Goal: Task Accomplishment & Management: Use online tool/utility

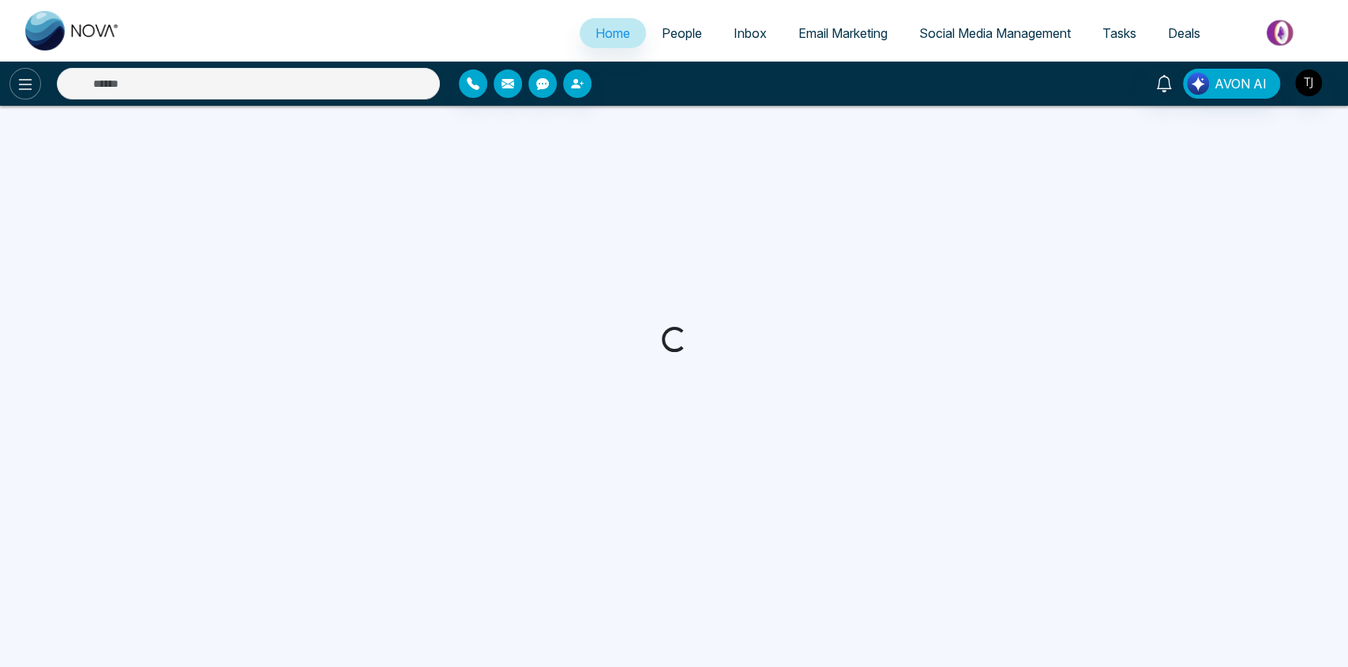
click at [24, 89] on icon at bounding box center [25, 84] width 19 height 19
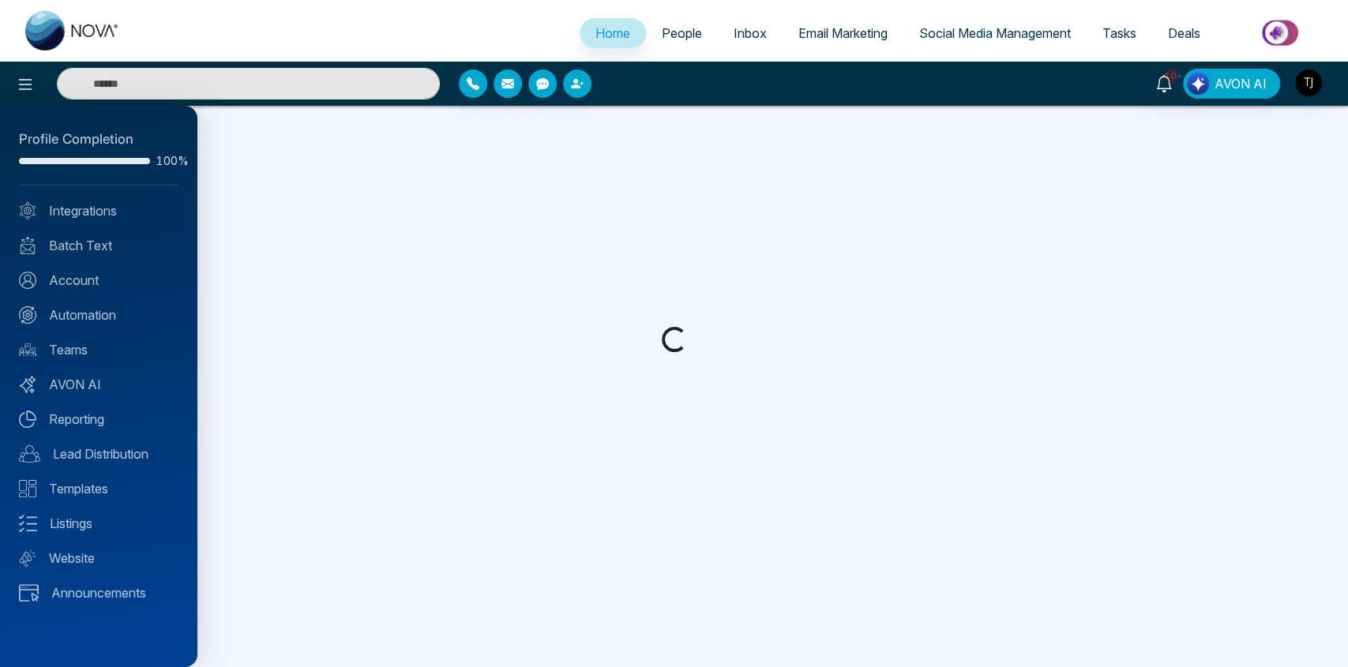
select select "*"
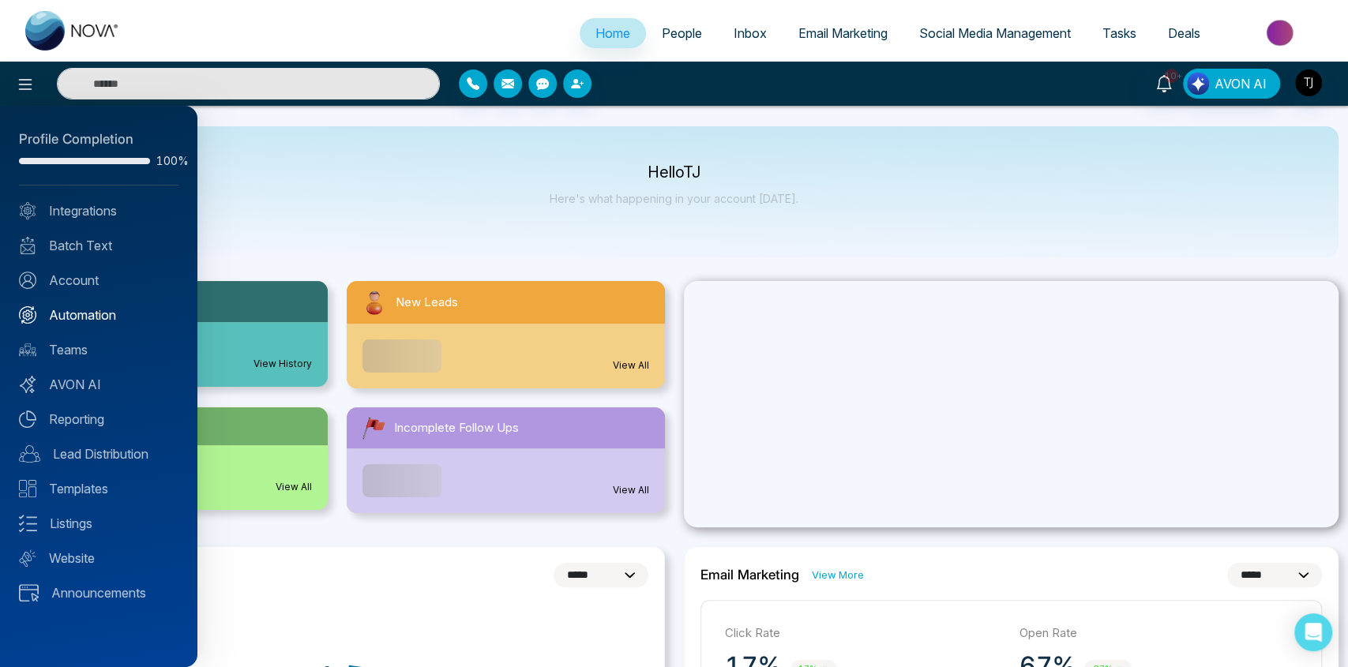
click at [77, 316] on link "Automation" at bounding box center [99, 315] width 160 height 19
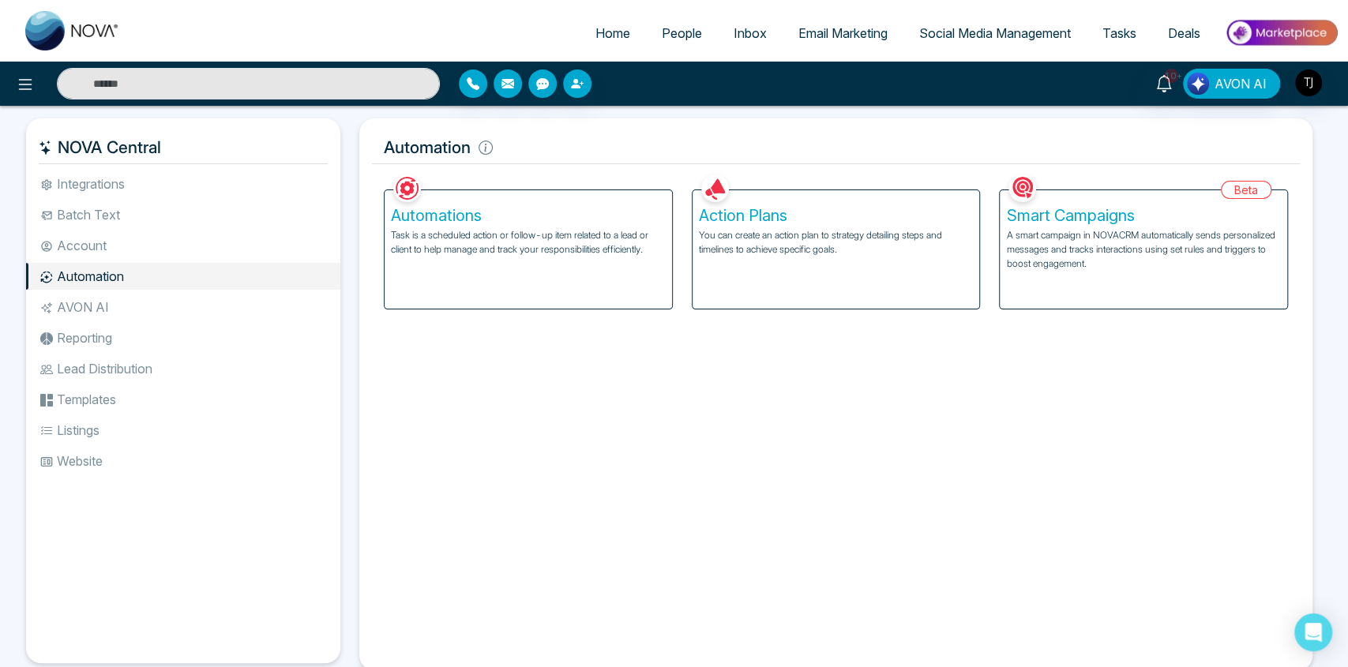
click at [571, 240] on p "Task is a scheduled action or follow-up item related to a lead or client to hel…" at bounding box center [528, 242] width 275 height 28
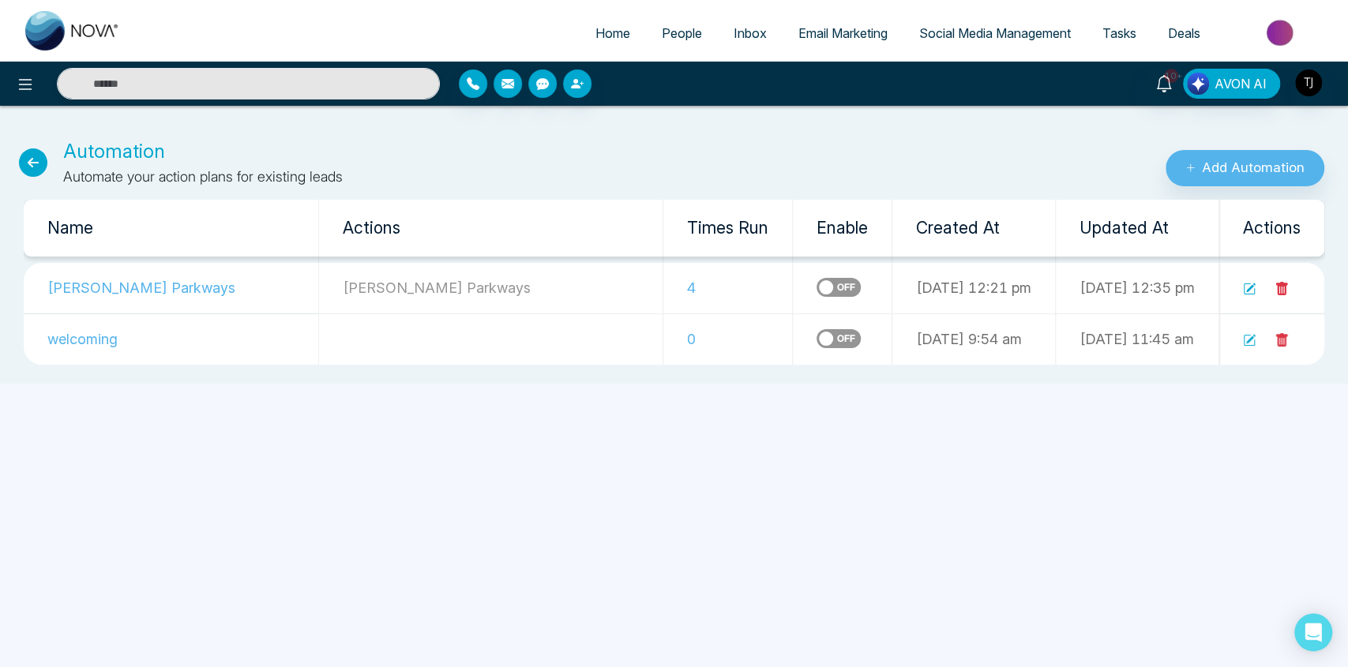
click at [1250, 291] on icon at bounding box center [1249, 289] width 13 height 13
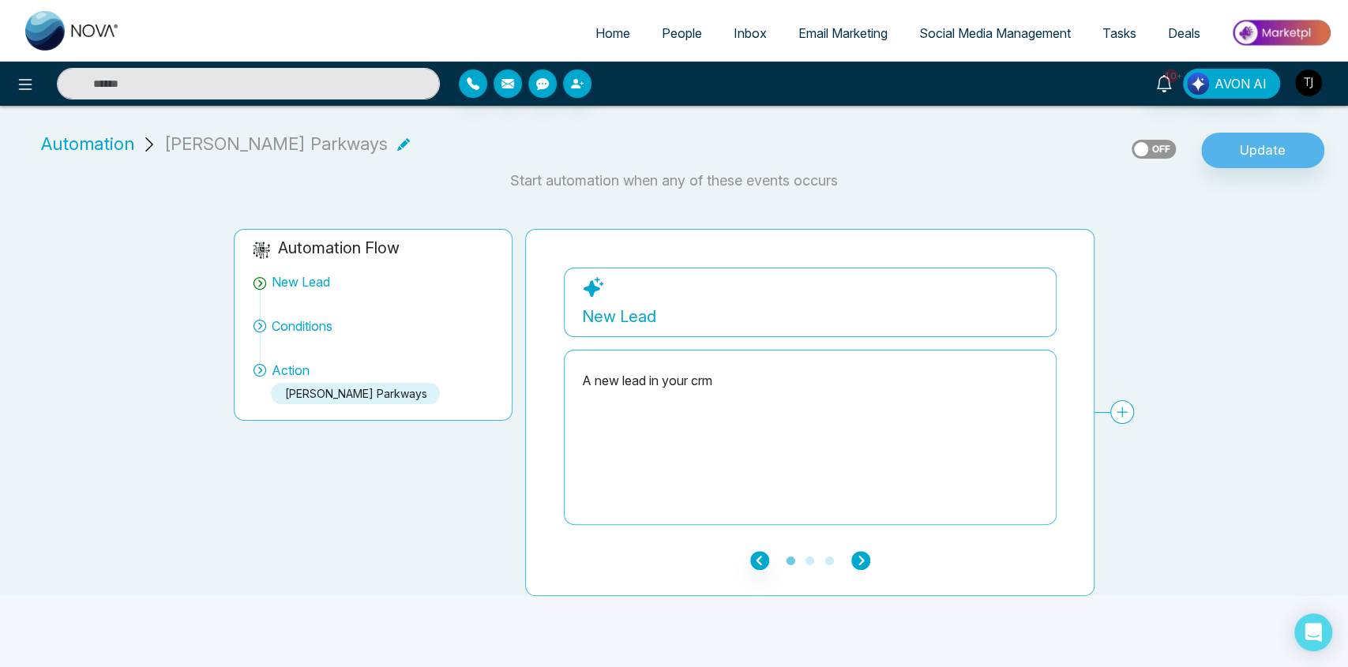
click at [859, 559] on icon "button" at bounding box center [860, 560] width 19 height 19
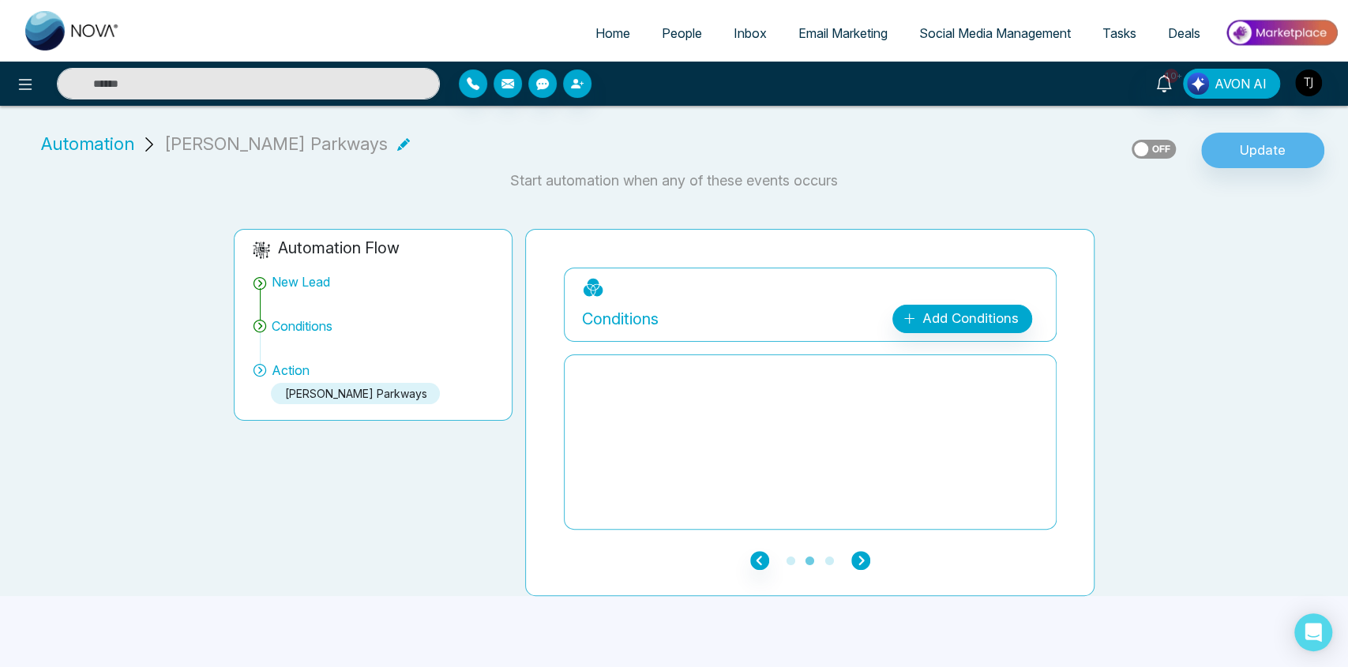
click at [859, 559] on icon "button" at bounding box center [860, 560] width 19 height 19
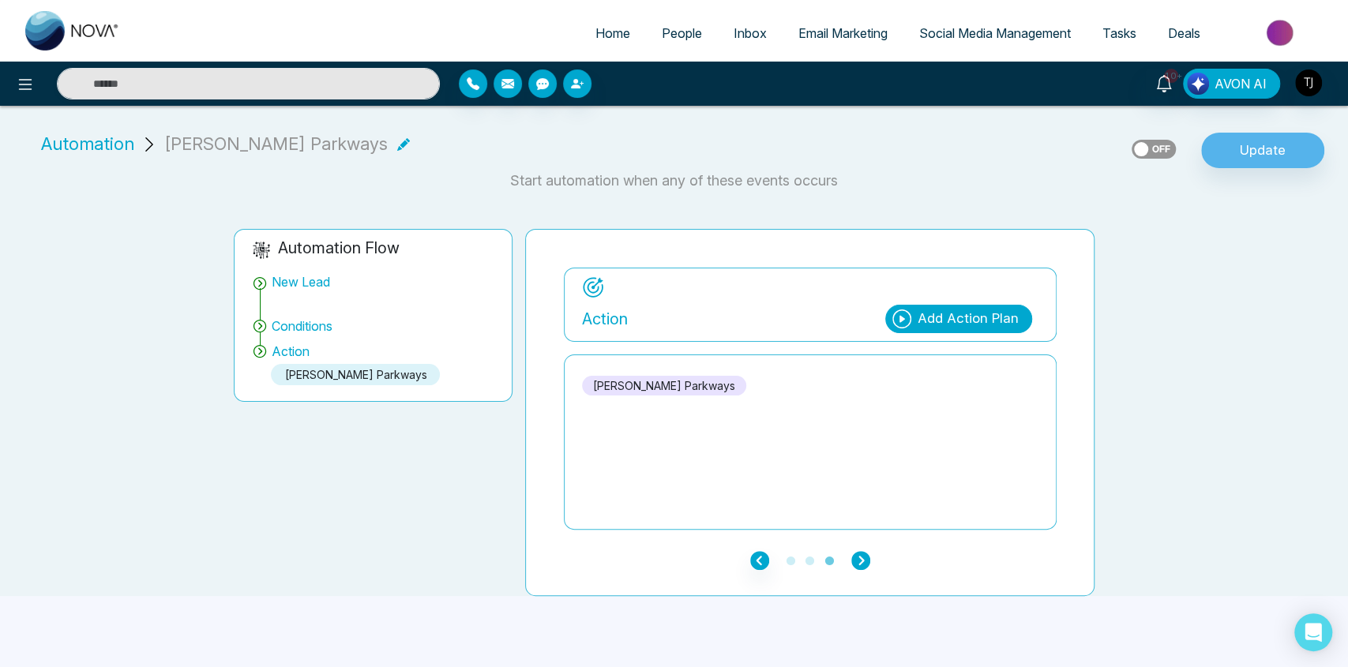
click at [859, 559] on icon "button" at bounding box center [860, 560] width 19 height 19
click at [756, 558] on icon "button" at bounding box center [759, 560] width 19 height 19
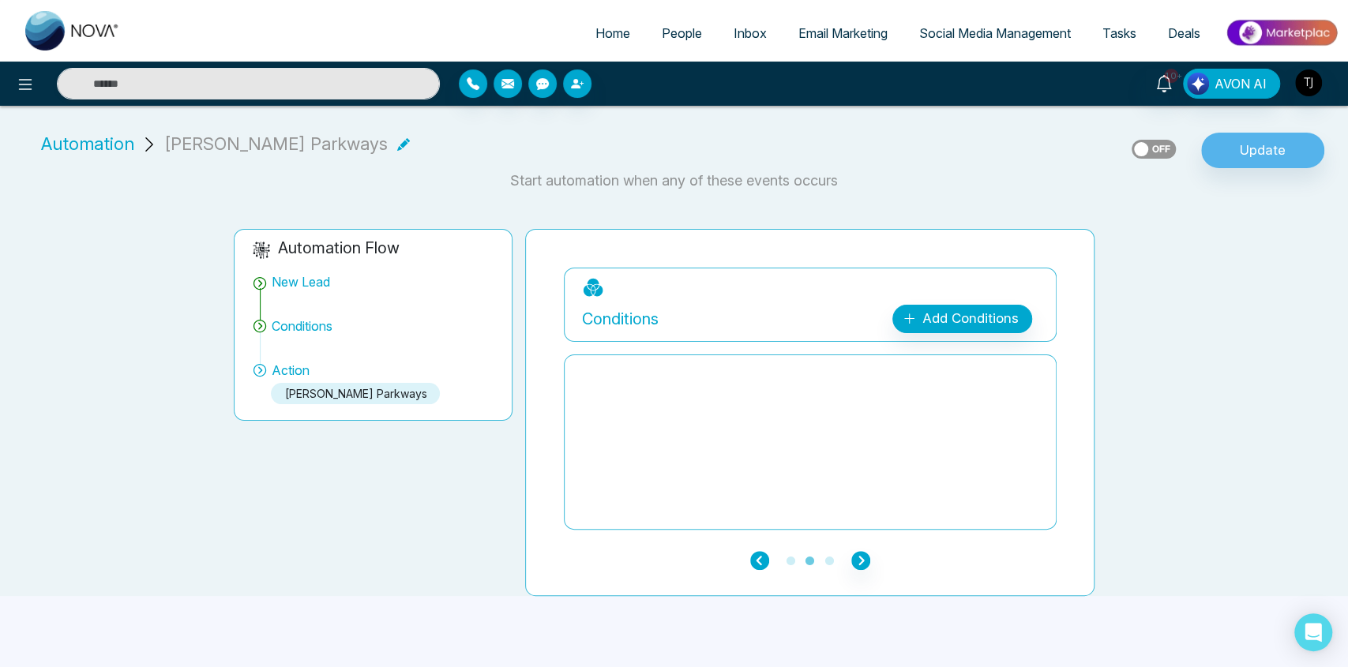
click at [756, 558] on icon "button" at bounding box center [759, 560] width 19 height 19
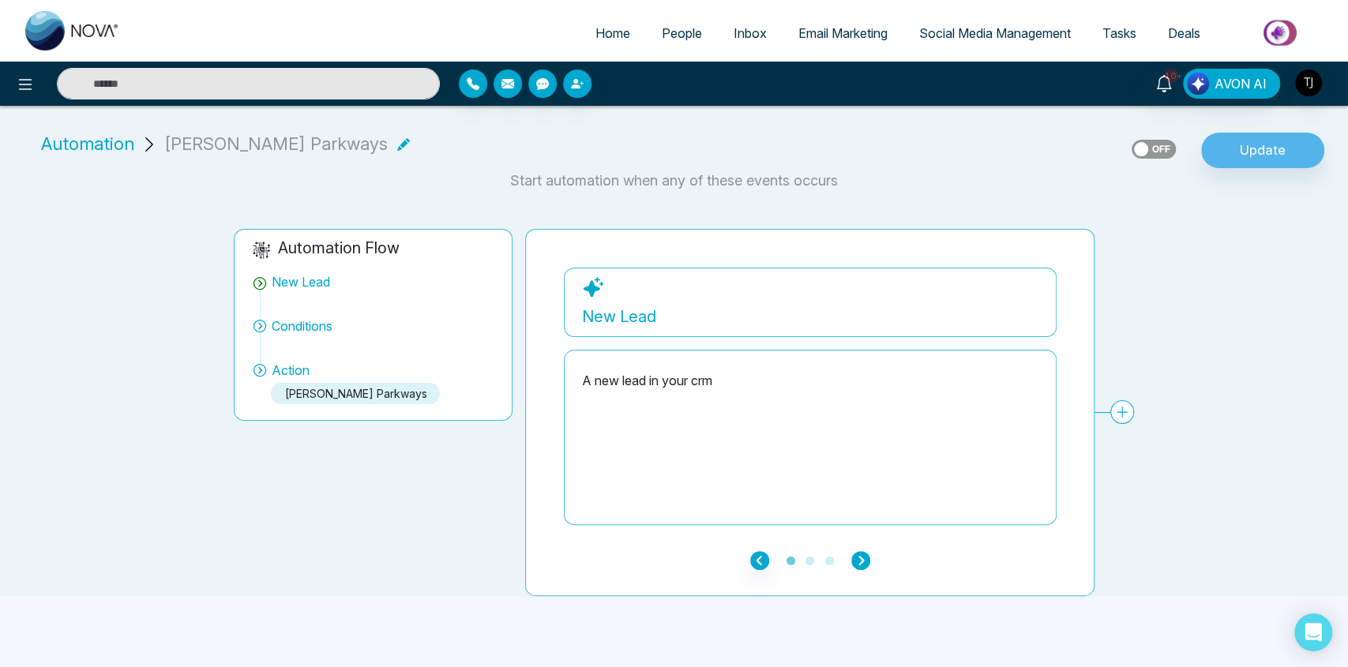
click at [864, 561] on icon "button" at bounding box center [860, 560] width 19 height 19
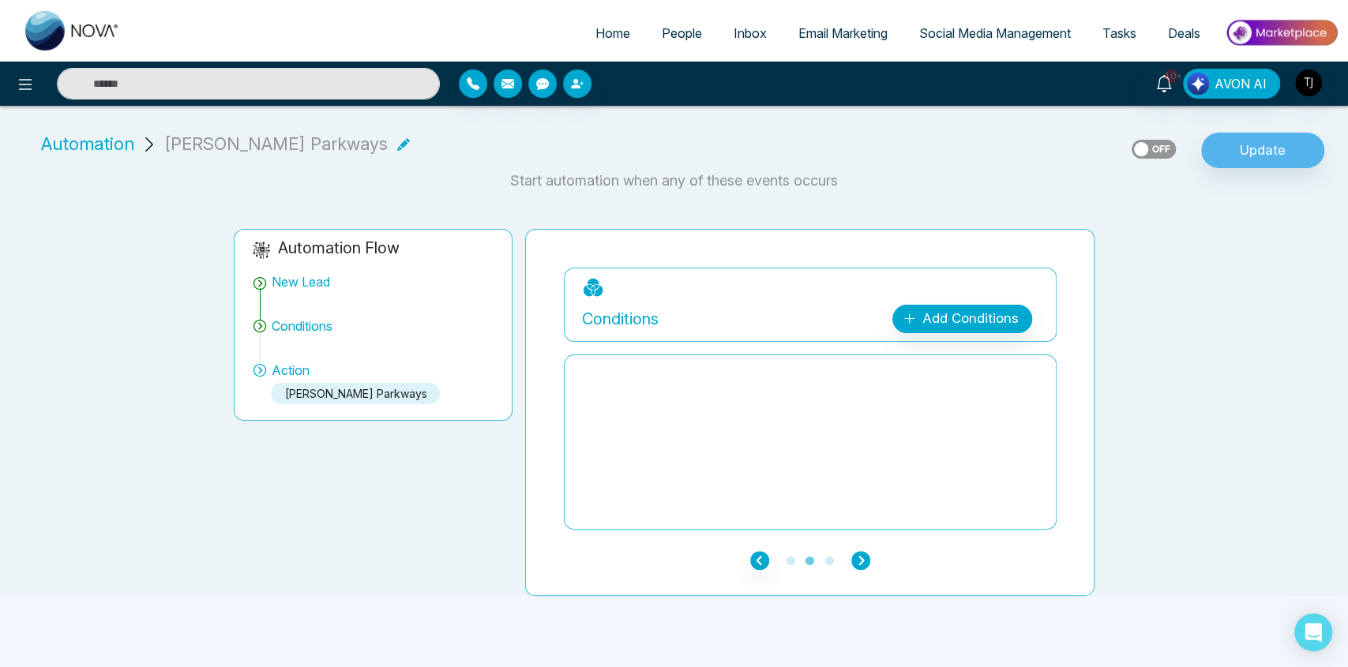
click at [864, 561] on icon "button" at bounding box center [860, 560] width 19 height 19
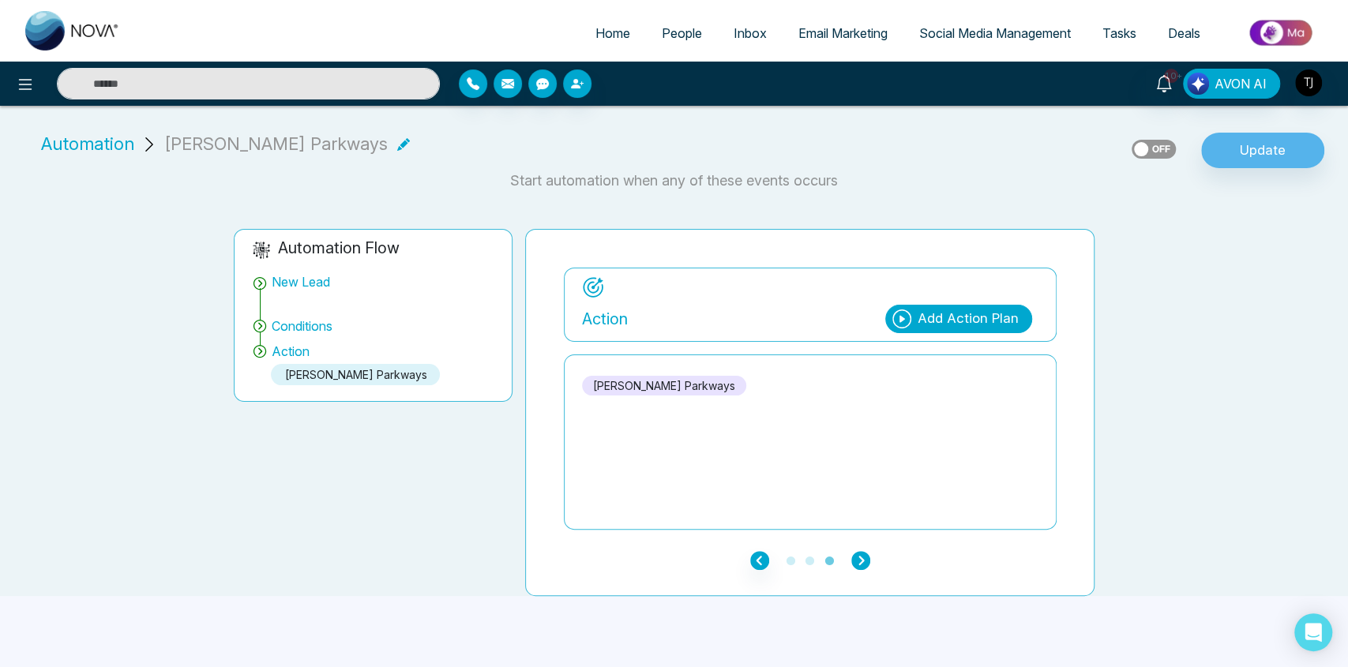
click at [864, 561] on icon "button" at bounding box center [860, 560] width 19 height 19
click at [24, 73] on button at bounding box center [25, 84] width 32 height 32
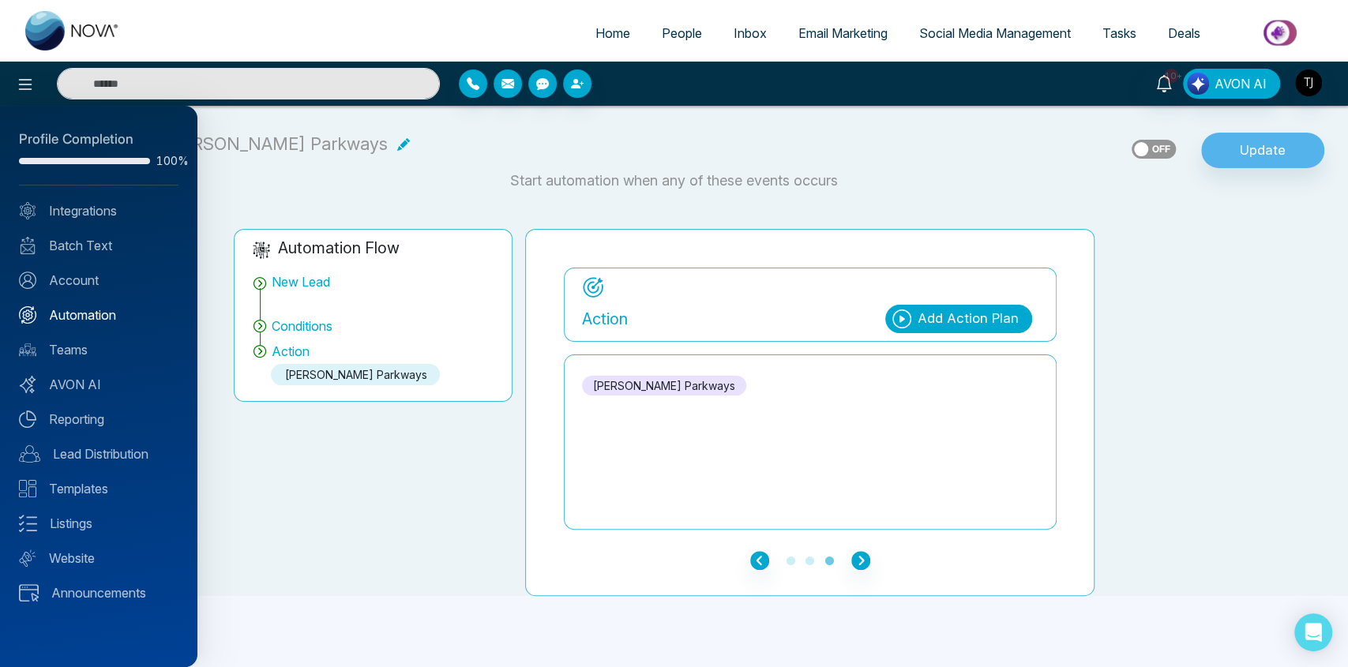
click at [93, 318] on link "Automation" at bounding box center [99, 315] width 160 height 19
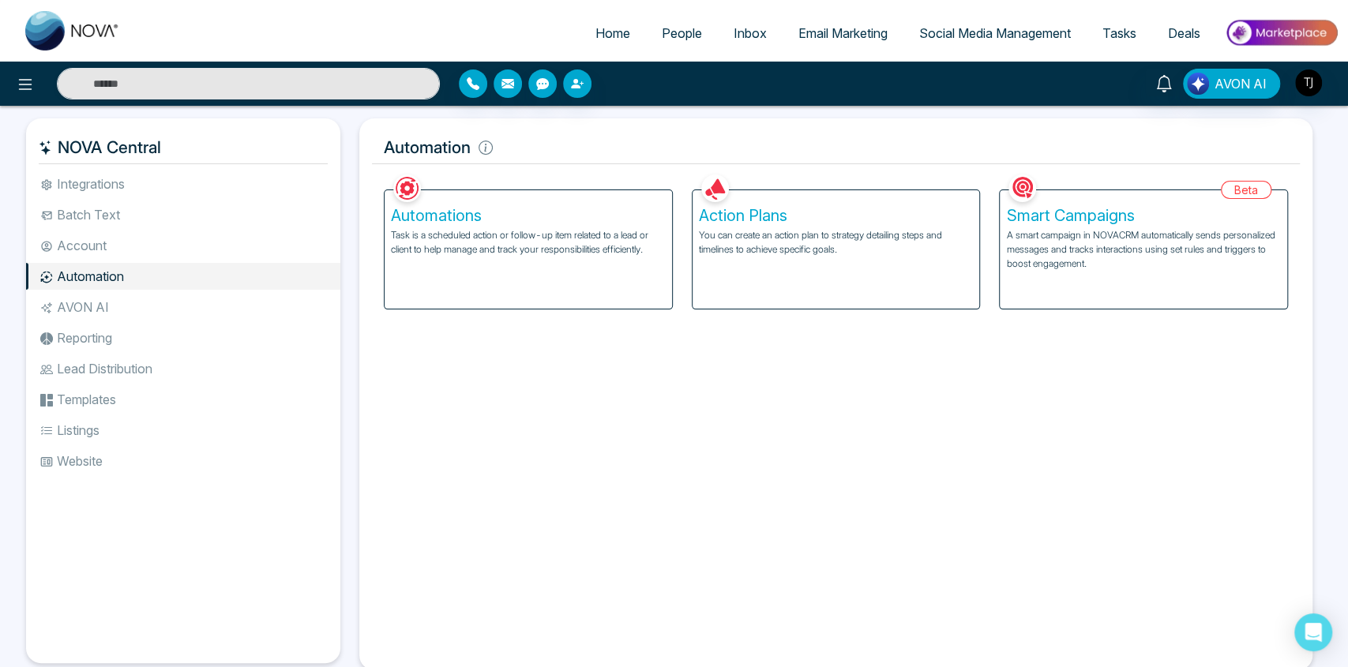
click at [753, 257] on div "Action Plans You can create an action plan to strategy detailing steps and time…" at bounding box center [836, 249] width 287 height 118
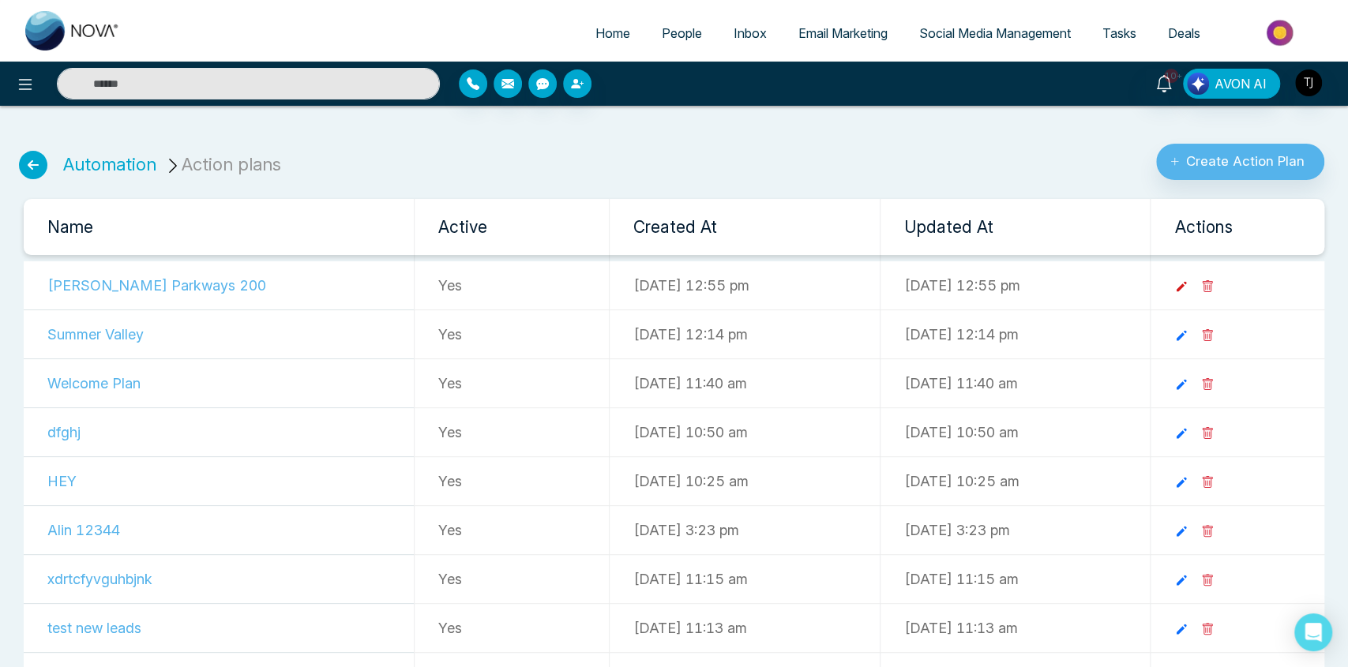
click at [1187, 285] on icon at bounding box center [1182, 287] width 10 height 10
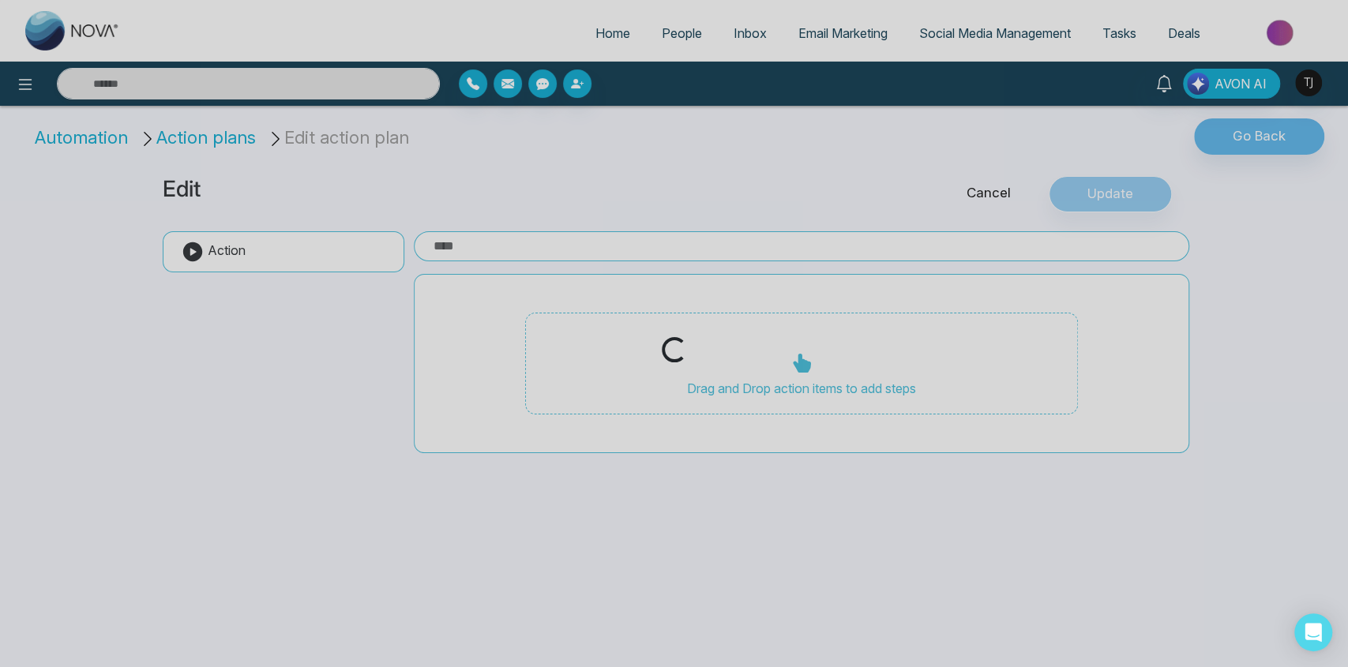
type input "**********"
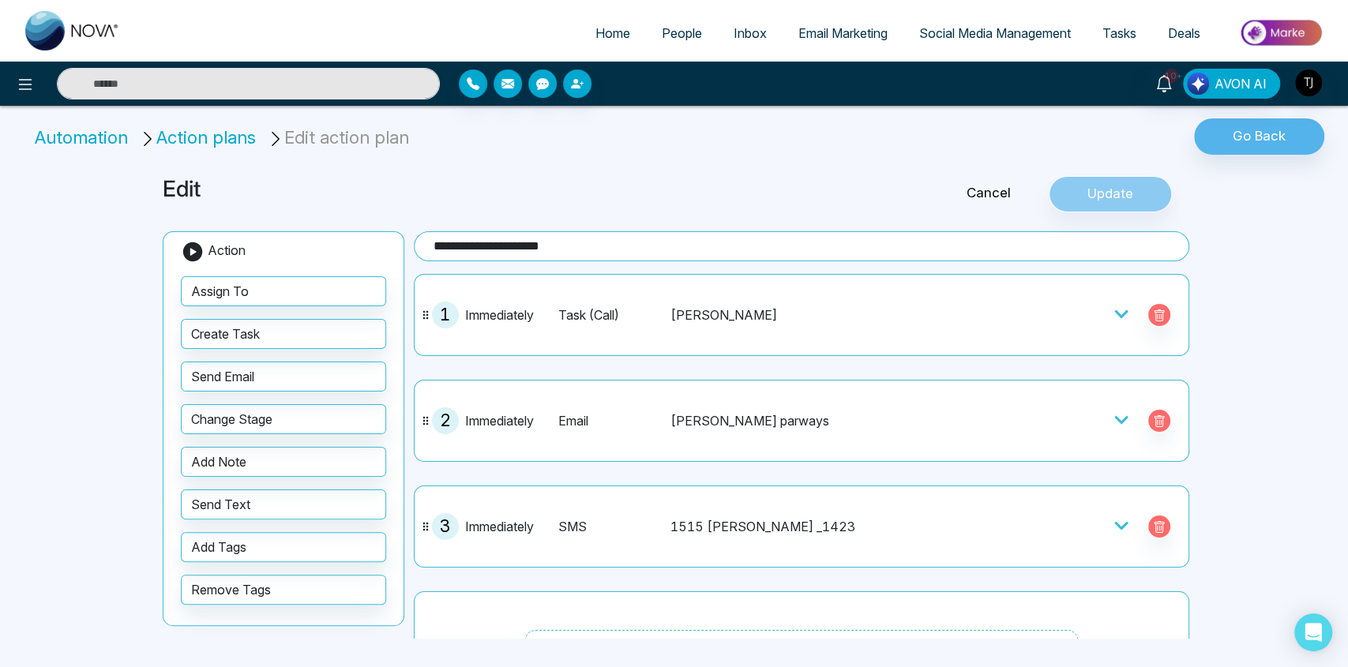
click at [102, 143] on li "Automation" at bounding box center [84, 138] width 99 height 26
click at [84, 141] on li "Automation" at bounding box center [84, 138] width 99 height 26
click at [185, 141] on li "Action plans" at bounding box center [200, 138] width 122 height 26
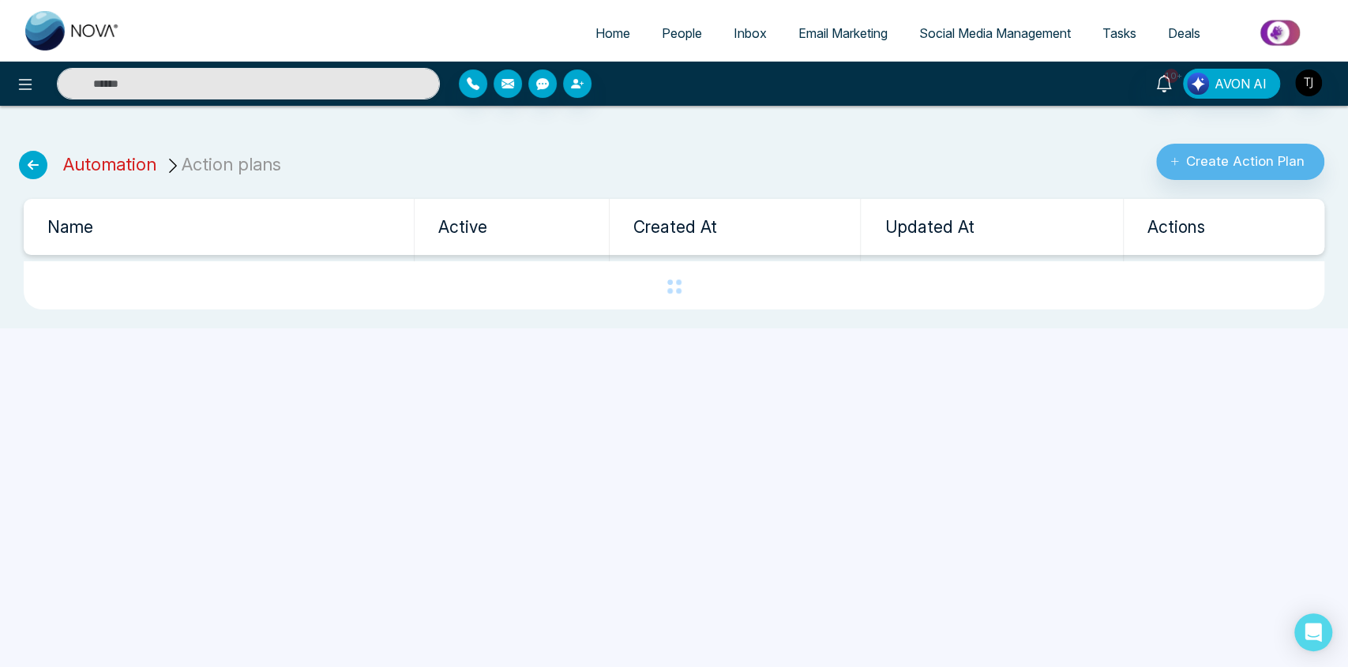
click at [88, 166] on link "Automation" at bounding box center [109, 164] width 93 height 21
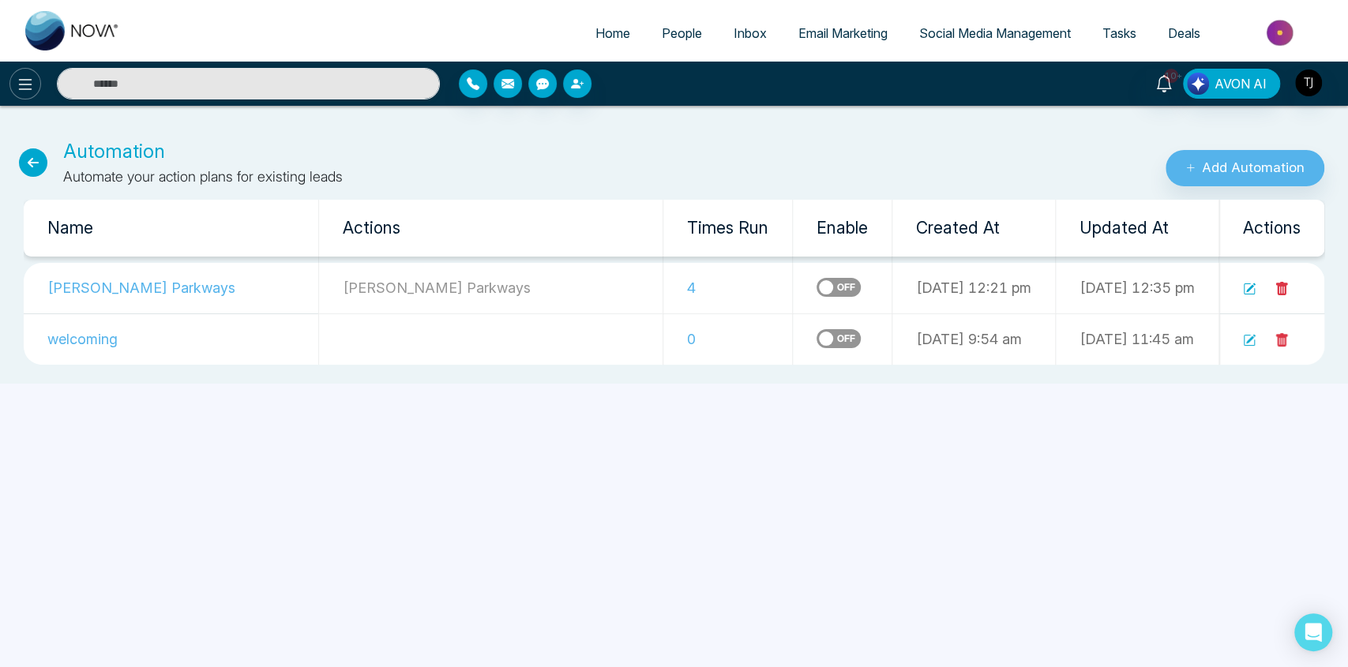
click at [28, 88] on icon at bounding box center [25, 84] width 13 height 11
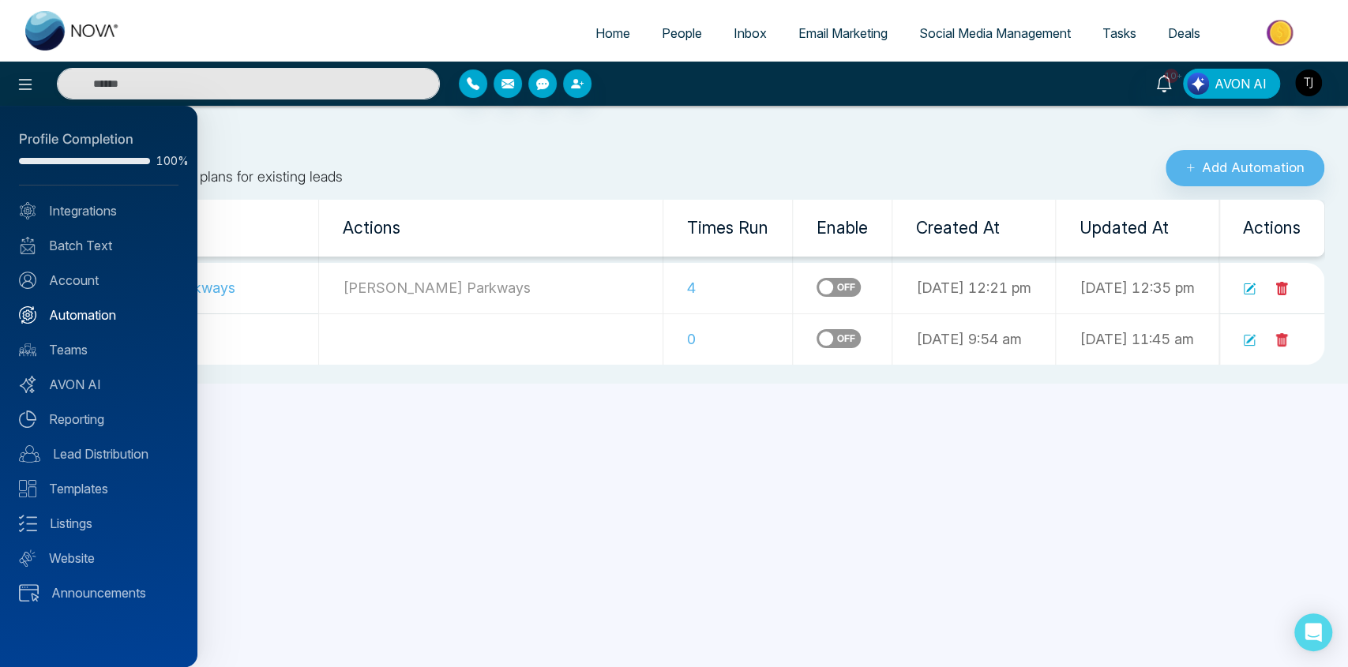
click at [88, 322] on link "Automation" at bounding box center [99, 315] width 160 height 19
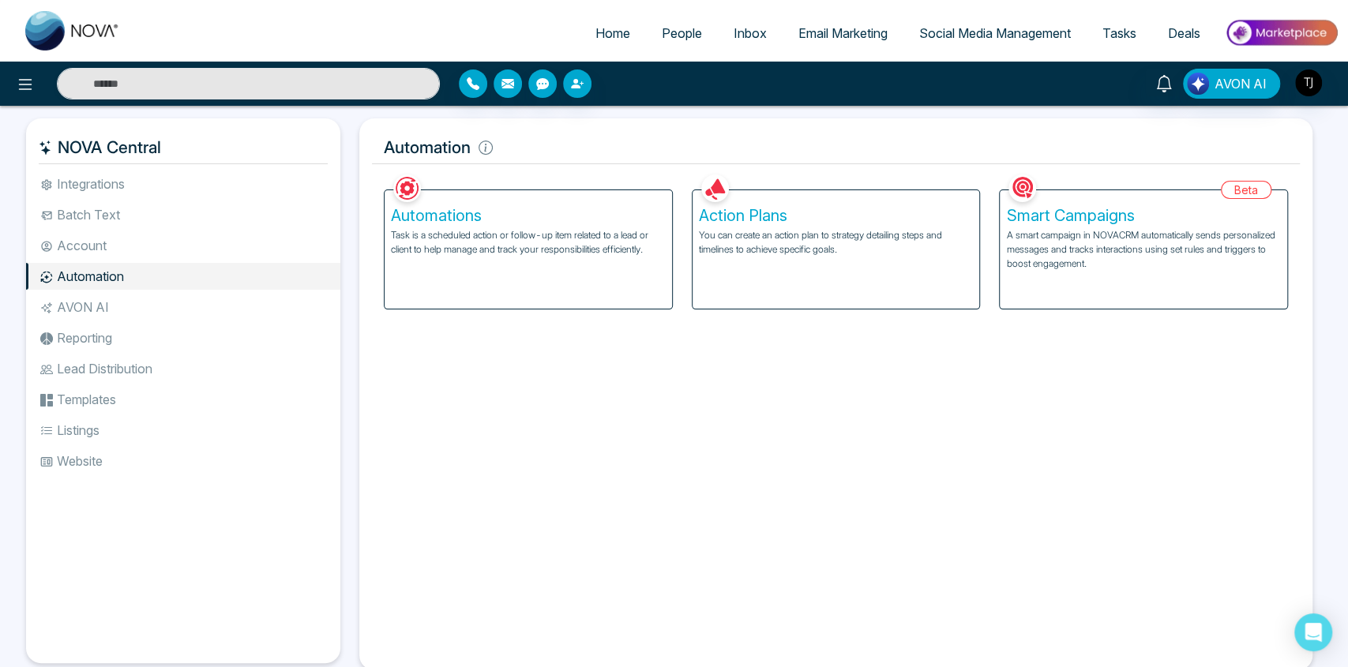
click at [1067, 280] on div "Smart Campaigns A smart campaign in NOVACRM automatically sends personalized me…" at bounding box center [1143, 249] width 287 height 118
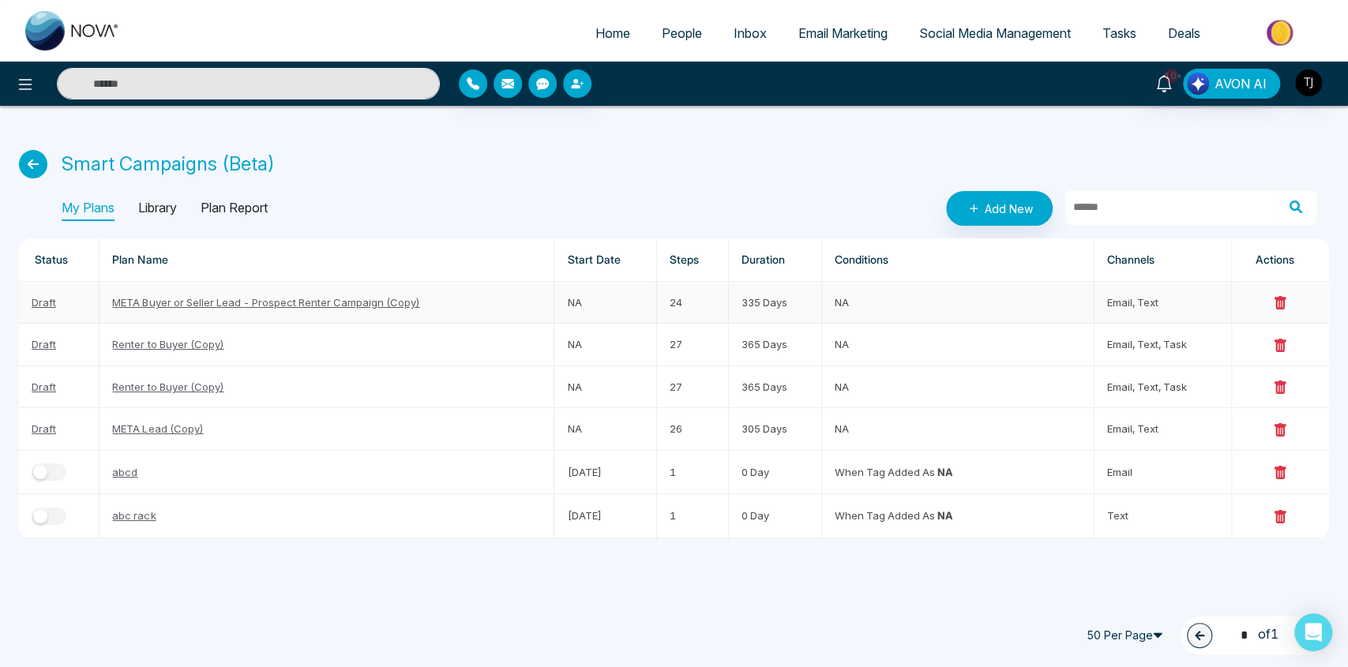
click at [269, 302] on link "META Buyer or Seller Lead - Prospect Renter Campaign (Copy)" at bounding box center [265, 302] width 307 height 13
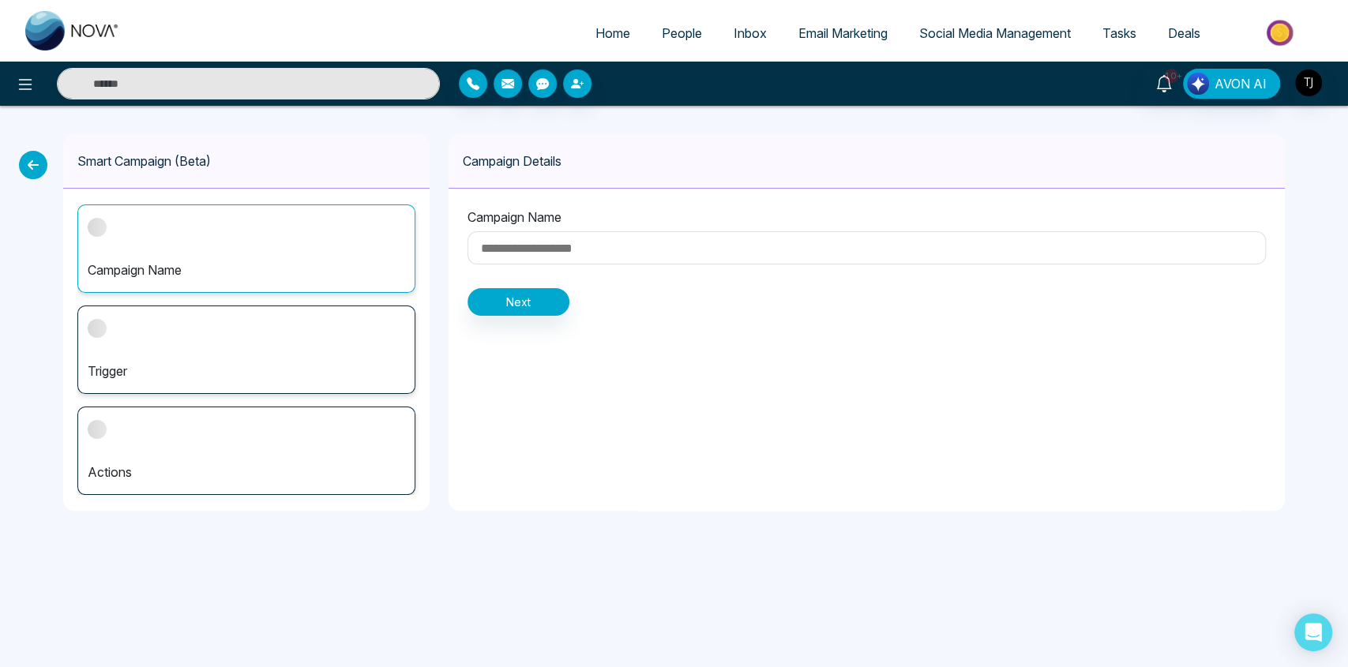
type input "**********"
click at [124, 163] on div "Smart Campaign (Beta)" at bounding box center [246, 161] width 366 height 54
click at [41, 167] on icon at bounding box center [33, 165] width 28 height 28
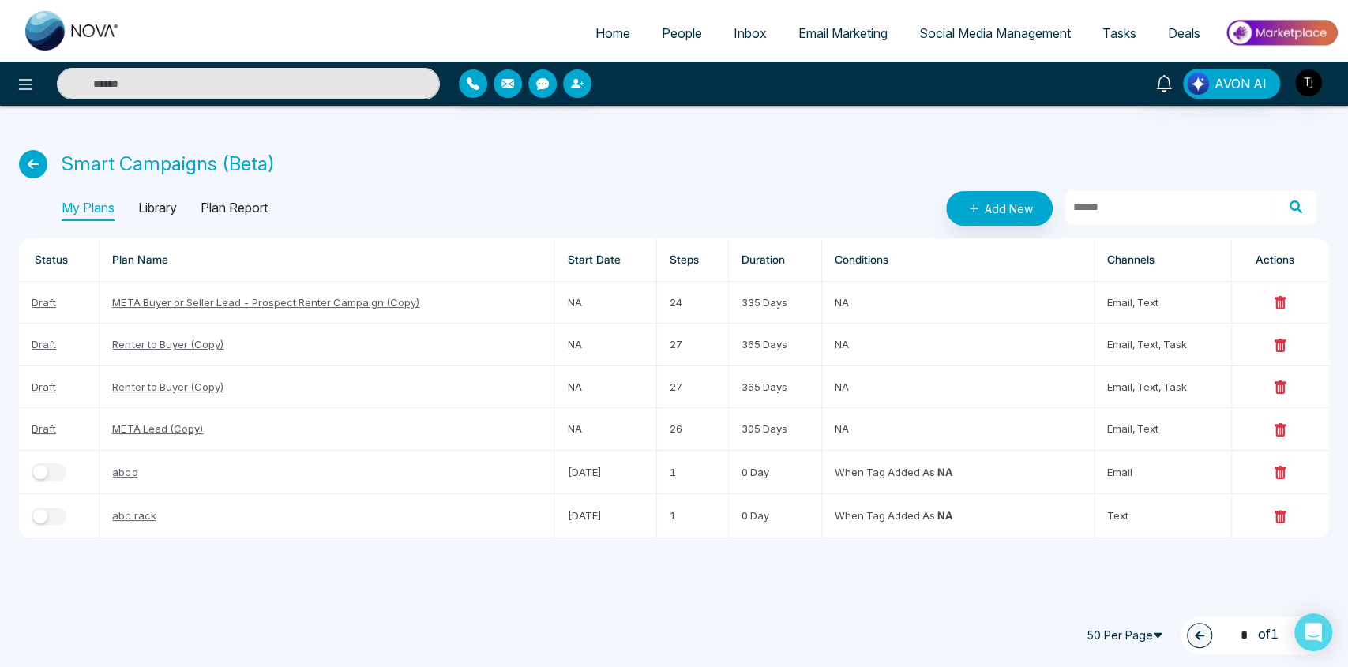
click at [167, 205] on p "Library" at bounding box center [157, 208] width 39 height 25
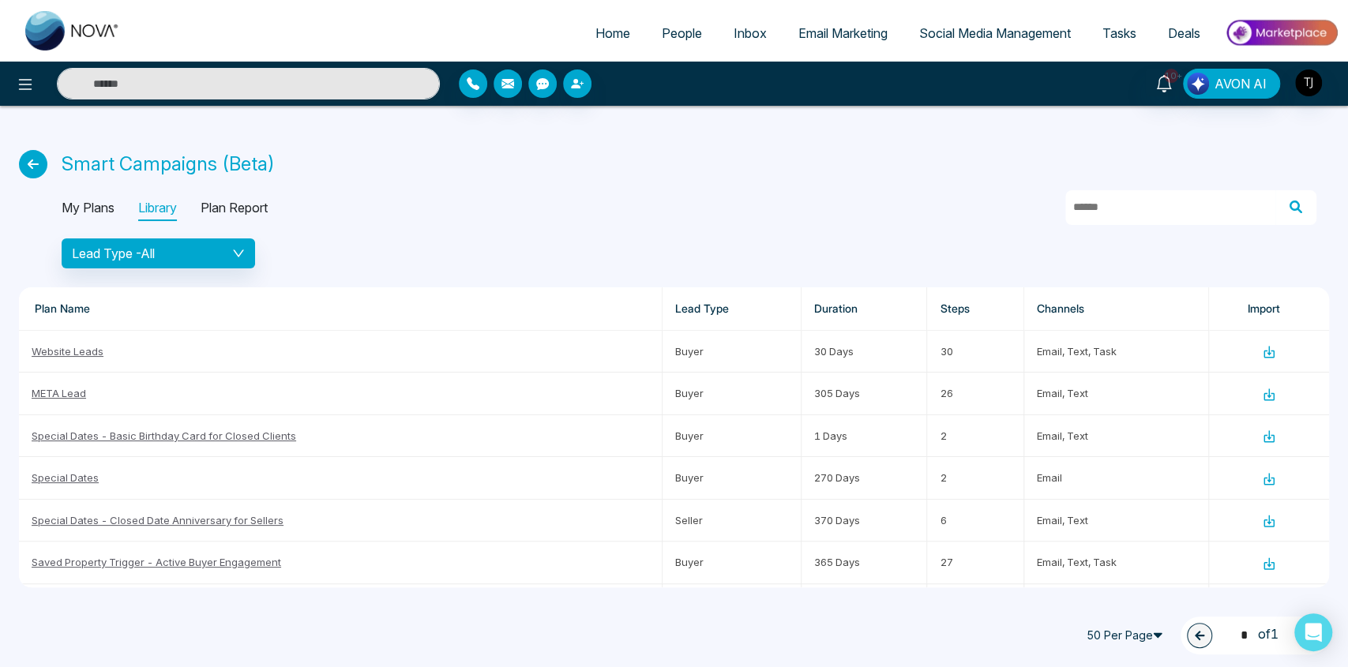
click at [253, 205] on p "Plan Report" at bounding box center [234, 208] width 67 height 25
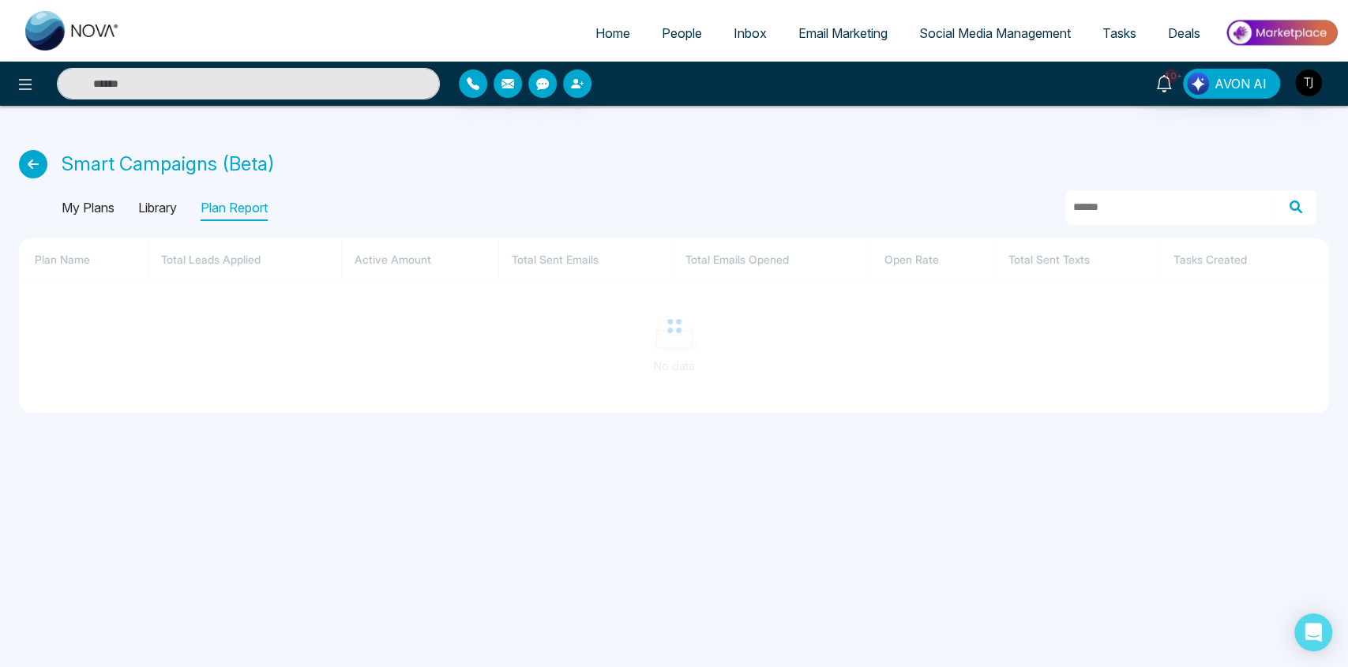
click at [152, 209] on p "Library" at bounding box center [157, 208] width 39 height 25
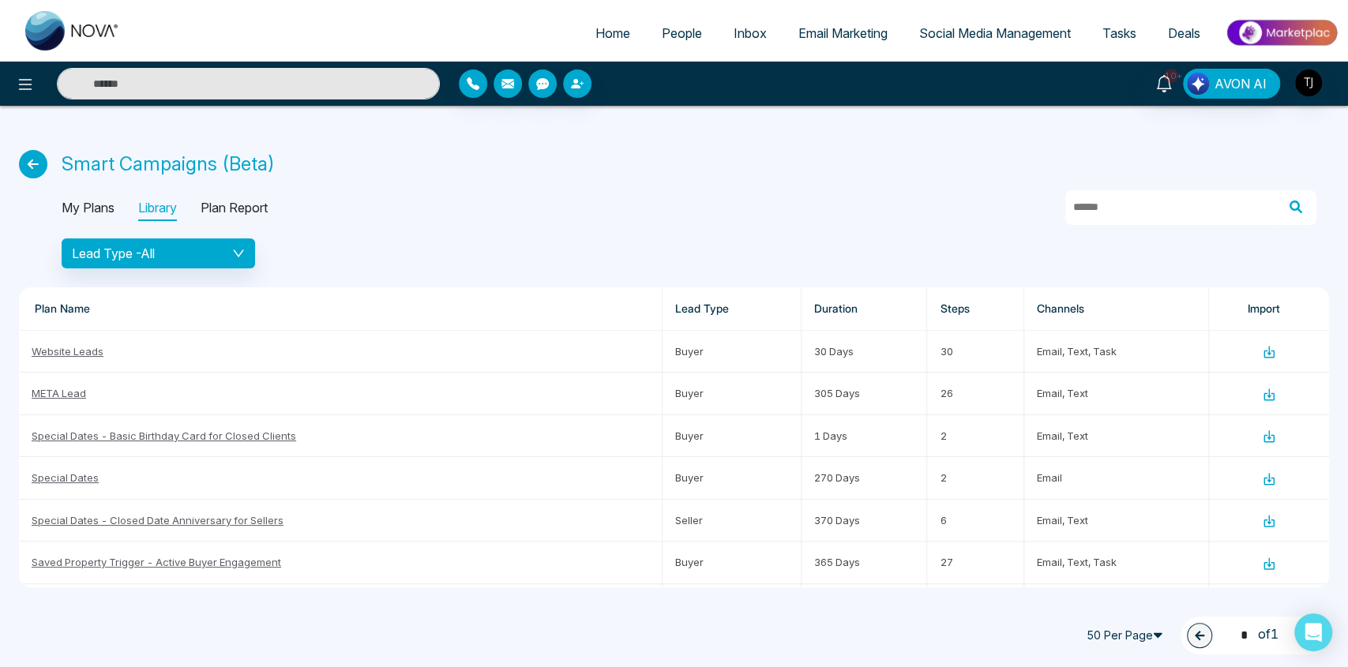
click at [96, 216] on p "My Plans" at bounding box center [88, 208] width 53 height 25
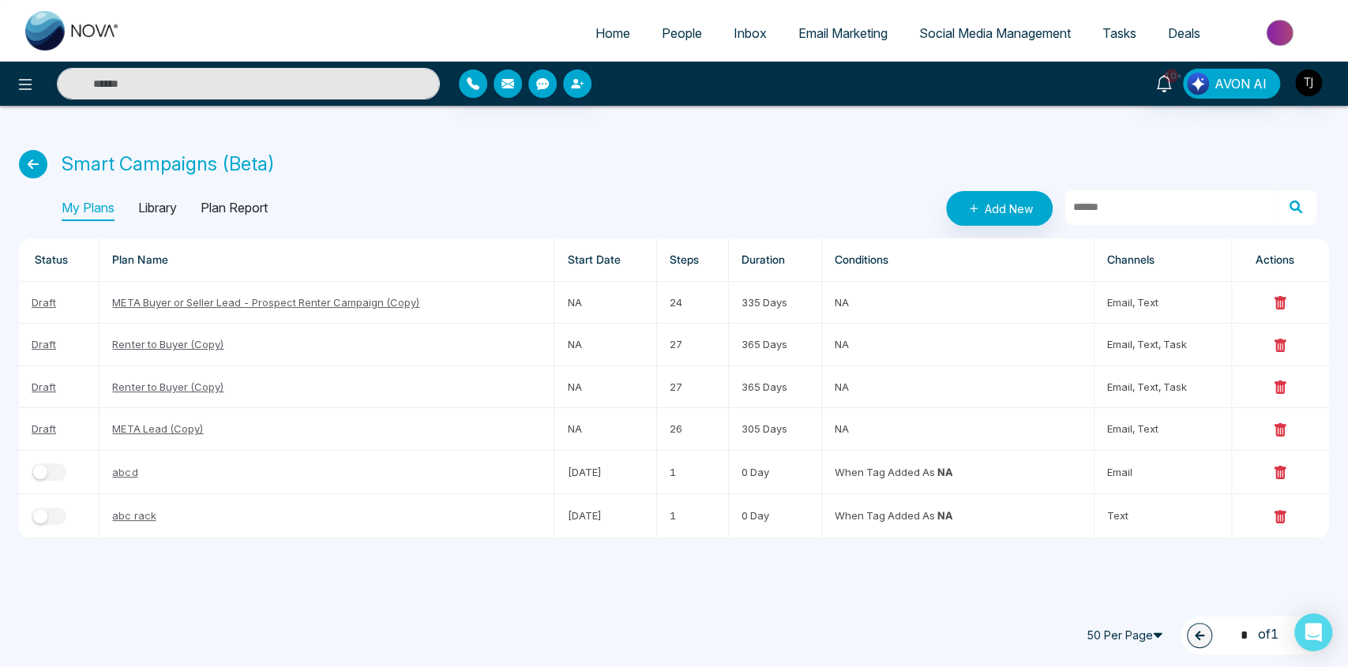
click at [35, 157] on icon at bounding box center [33, 164] width 28 height 28
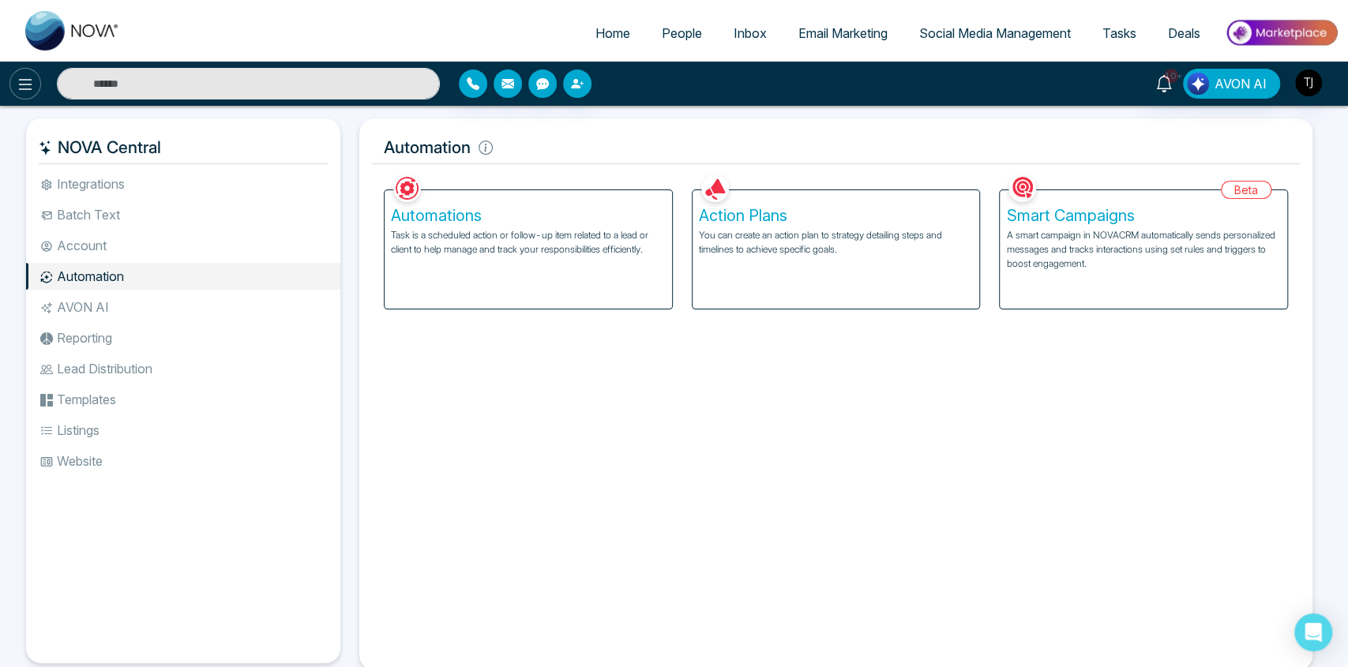
click at [25, 90] on icon at bounding box center [25, 84] width 19 height 19
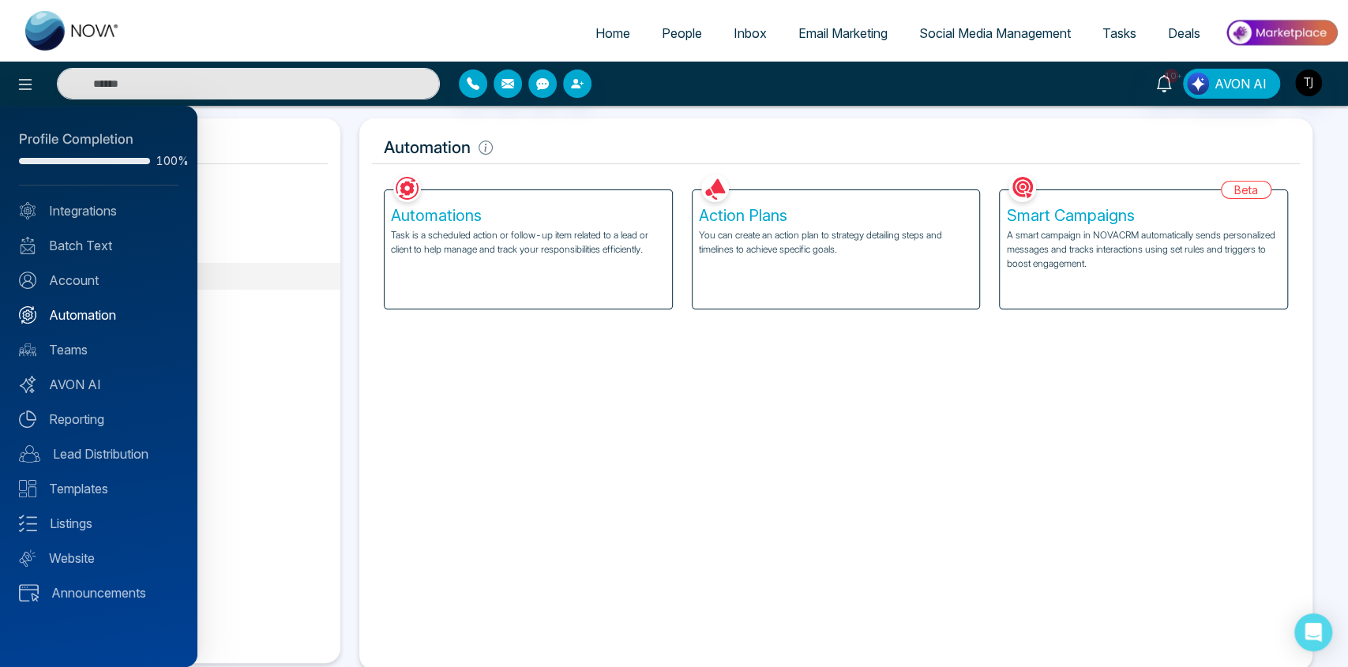
click at [82, 319] on link "Automation" at bounding box center [99, 315] width 160 height 19
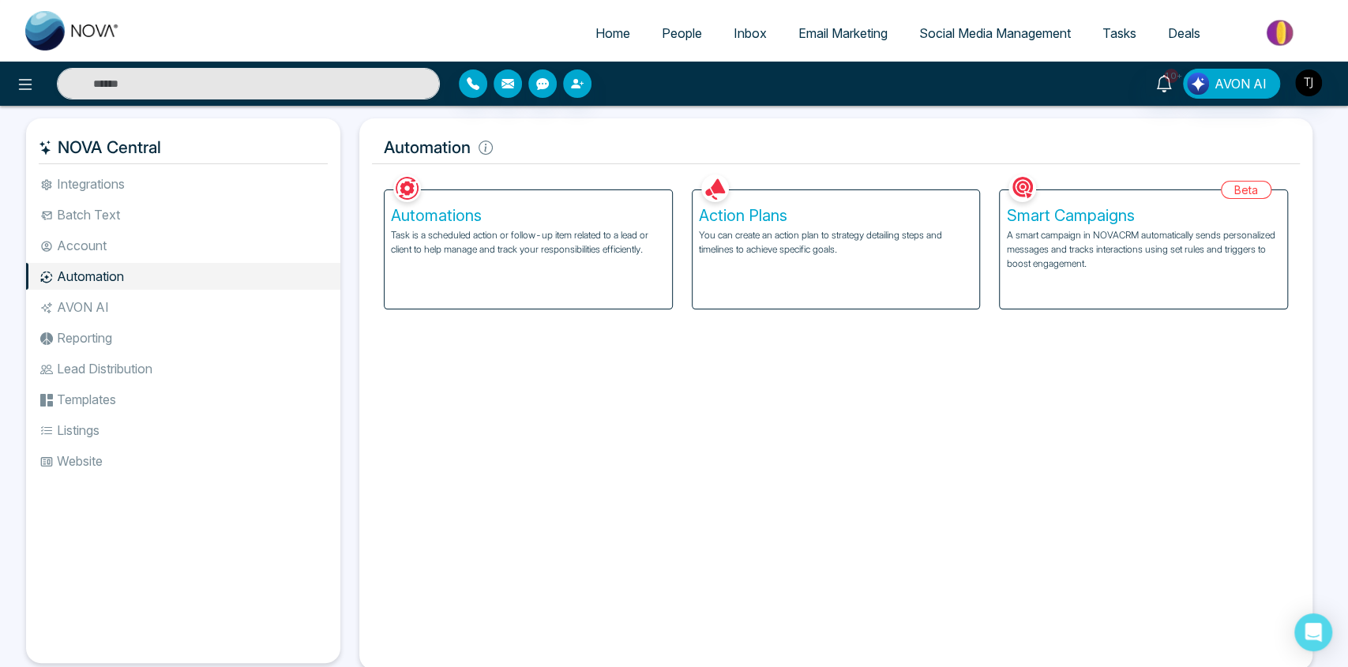
click at [171, 305] on li "AVON AI" at bounding box center [183, 307] width 314 height 27
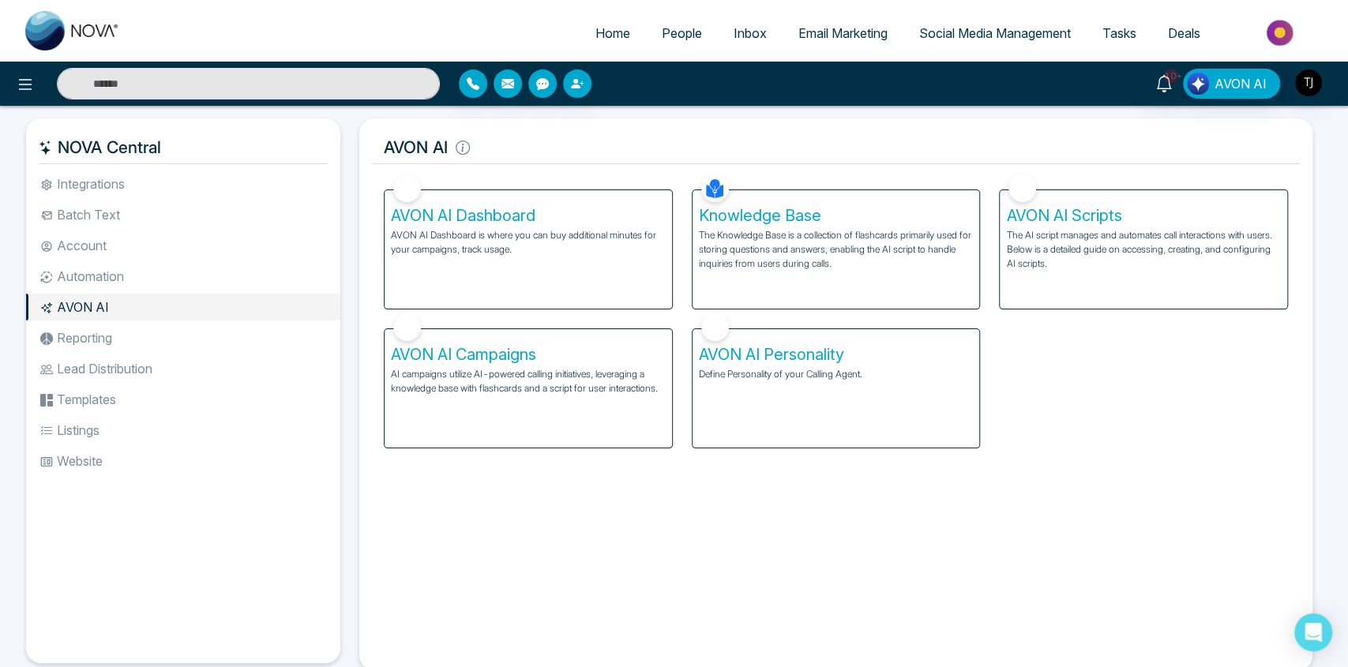
click at [156, 330] on li "Reporting" at bounding box center [183, 338] width 314 height 27
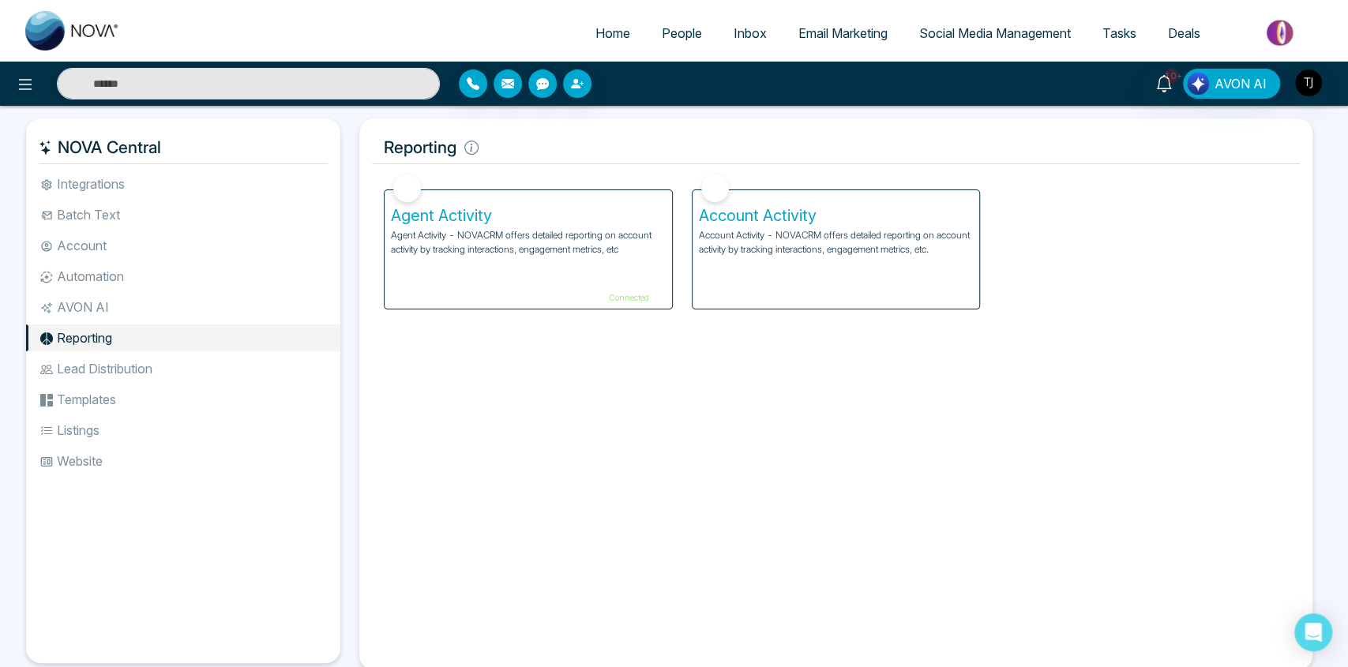
click at [119, 185] on li "Integrations" at bounding box center [183, 184] width 314 height 27
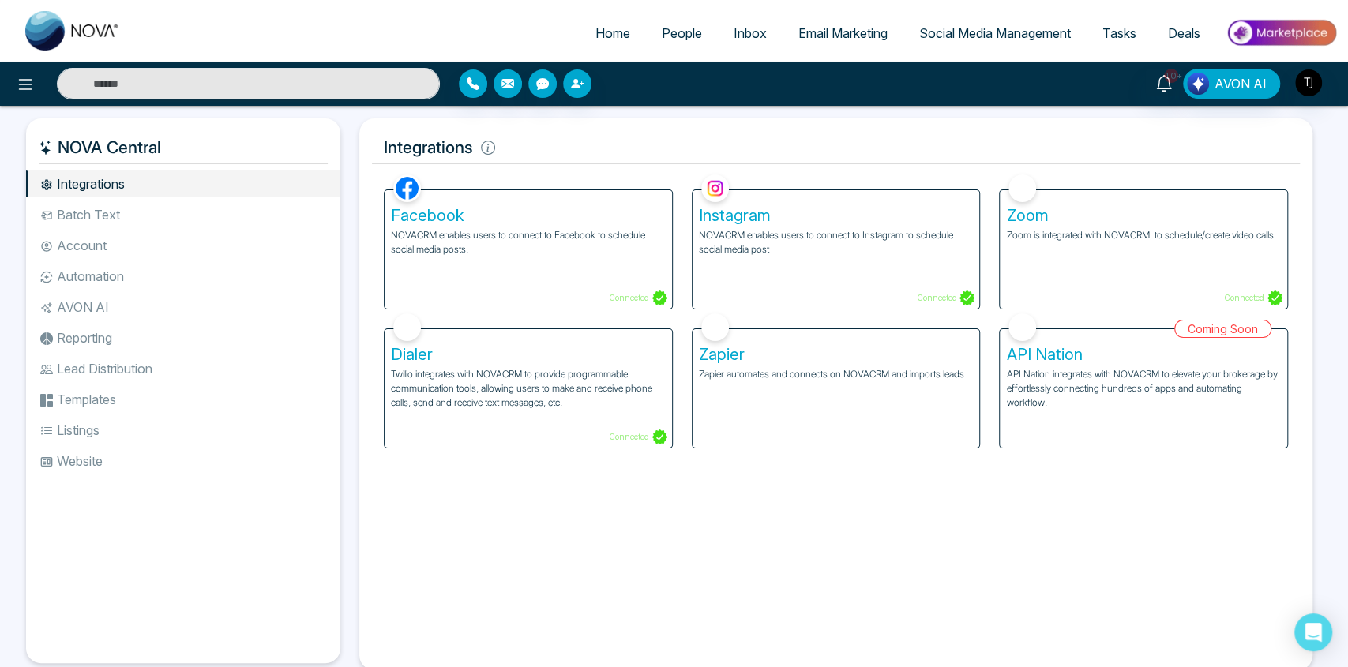
click at [255, 209] on li "Batch Text" at bounding box center [183, 214] width 314 height 27
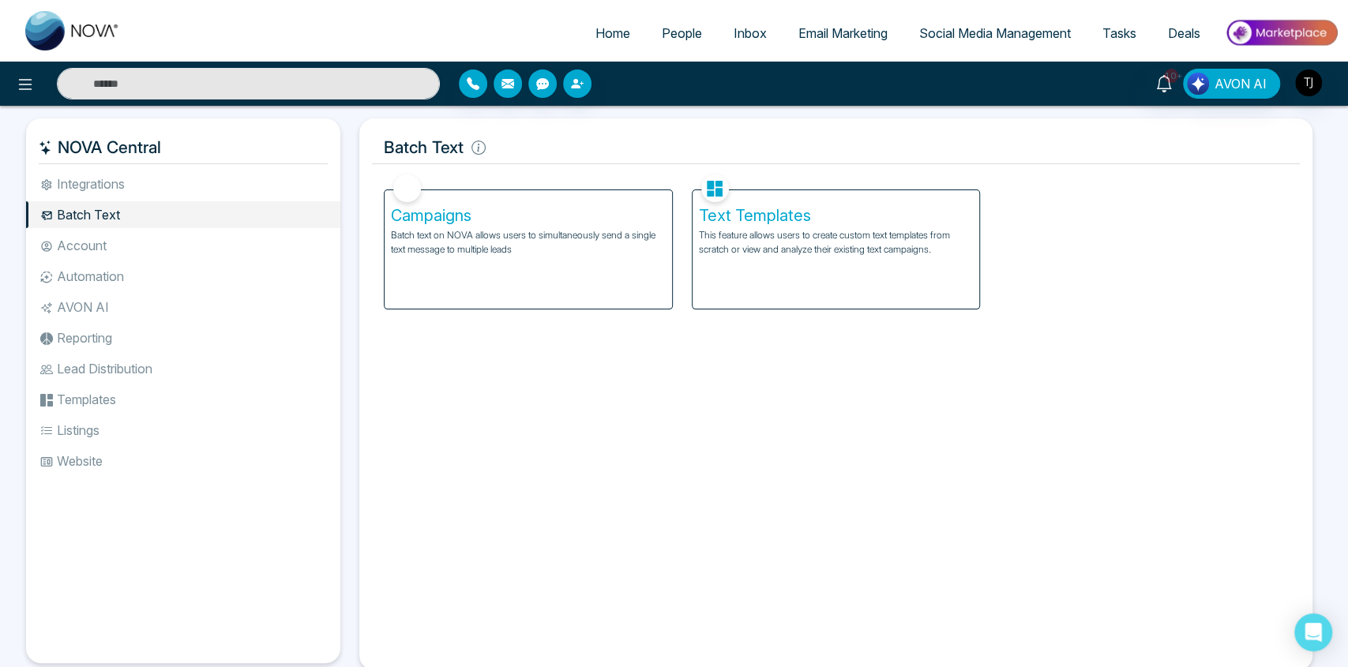
click at [238, 243] on li "Account" at bounding box center [183, 245] width 314 height 27
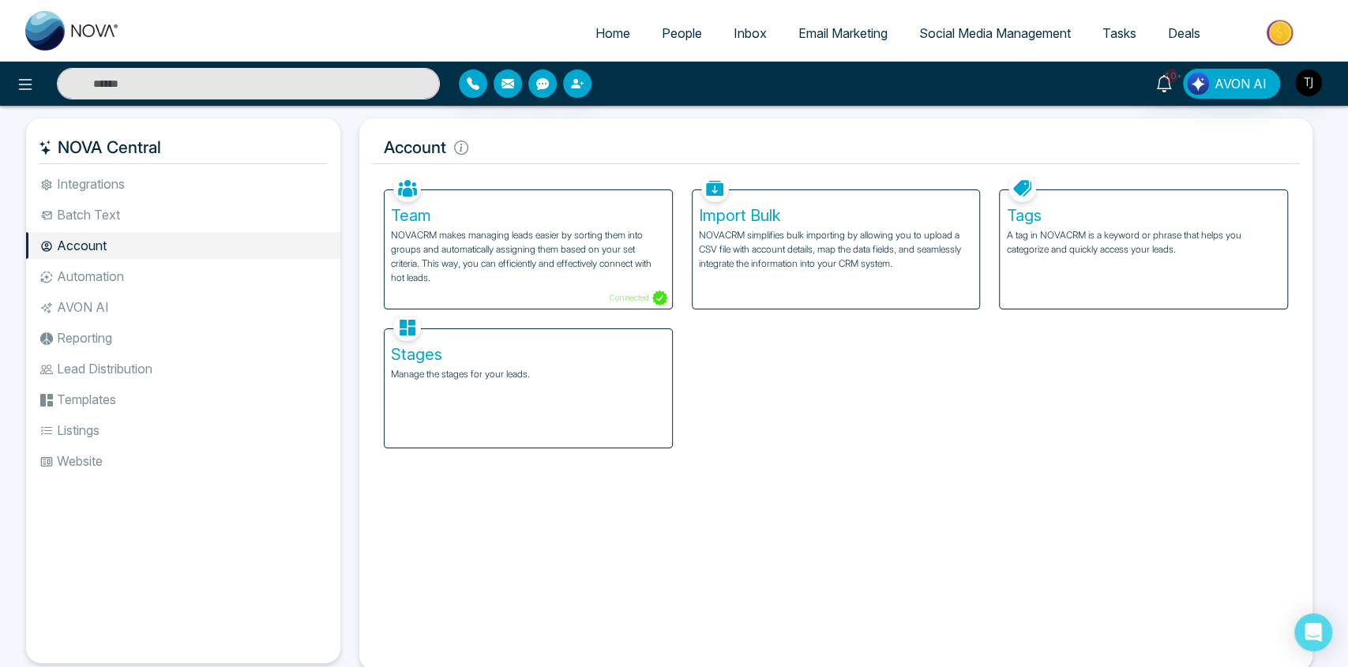
click at [223, 275] on li "Automation" at bounding box center [183, 276] width 314 height 27
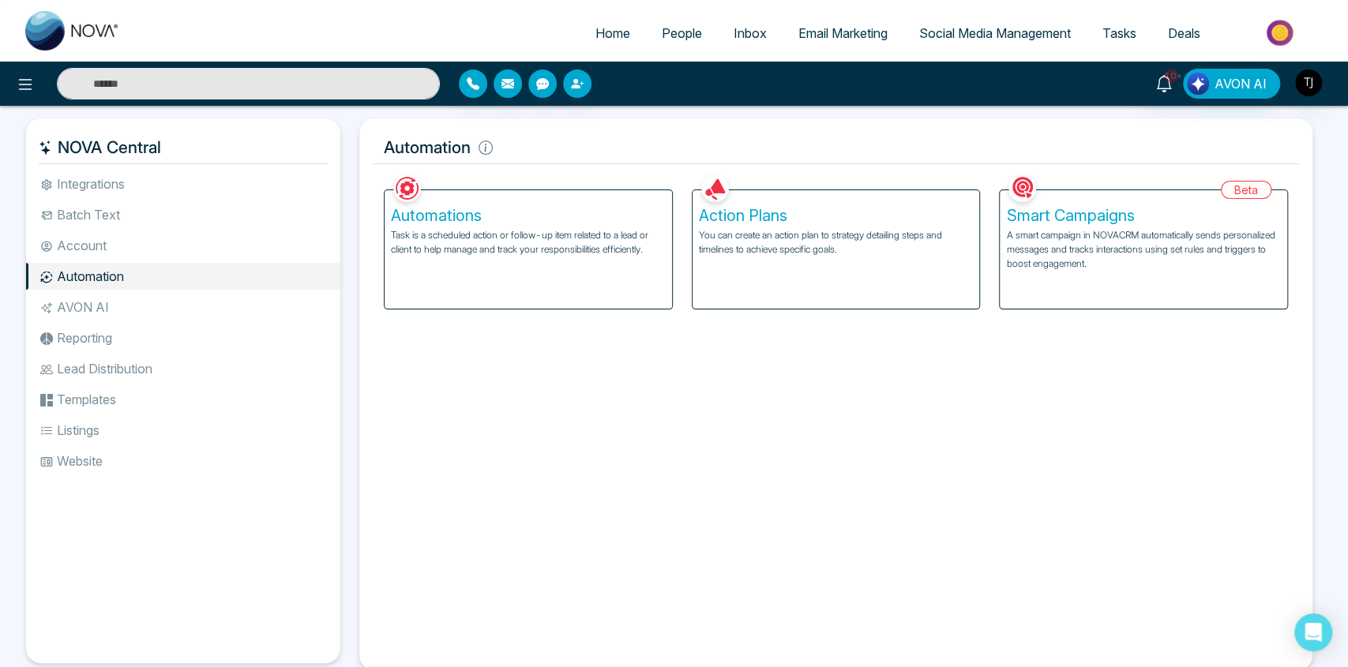
click at [503, 250] on p "Task is a scheduled action or follow-up item related to a lead or client to hel…" at bounding box center [528, 242] width 275 height 28
